Goal: Find specific page/section: Find specific page/section

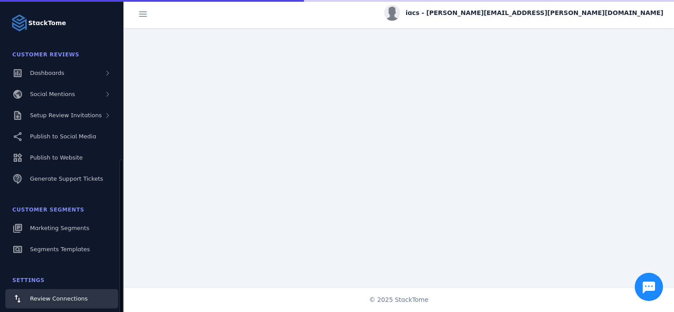
scroll to position [90, 0]
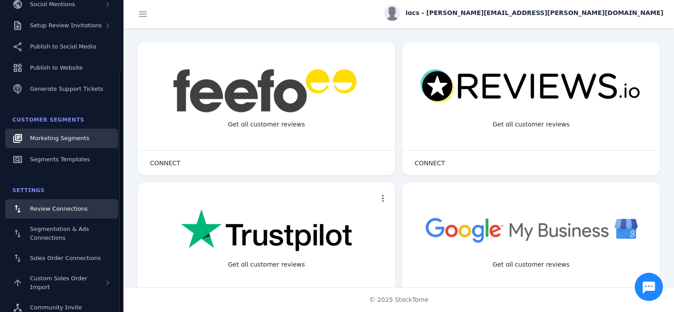
click at [96, 148] on link "Marketing Segments" at bounding box center [61, 138] width 113 height 19
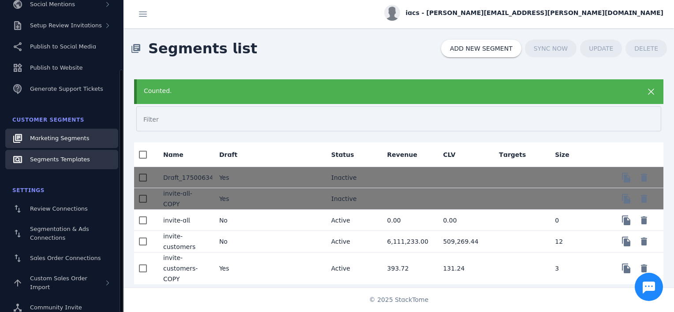
click at [85, 164] on link "Segments Templates" at bounding box center [61, 159] width 113 height 19
